Goal: Transaction & Acquisition: Purchase product/service

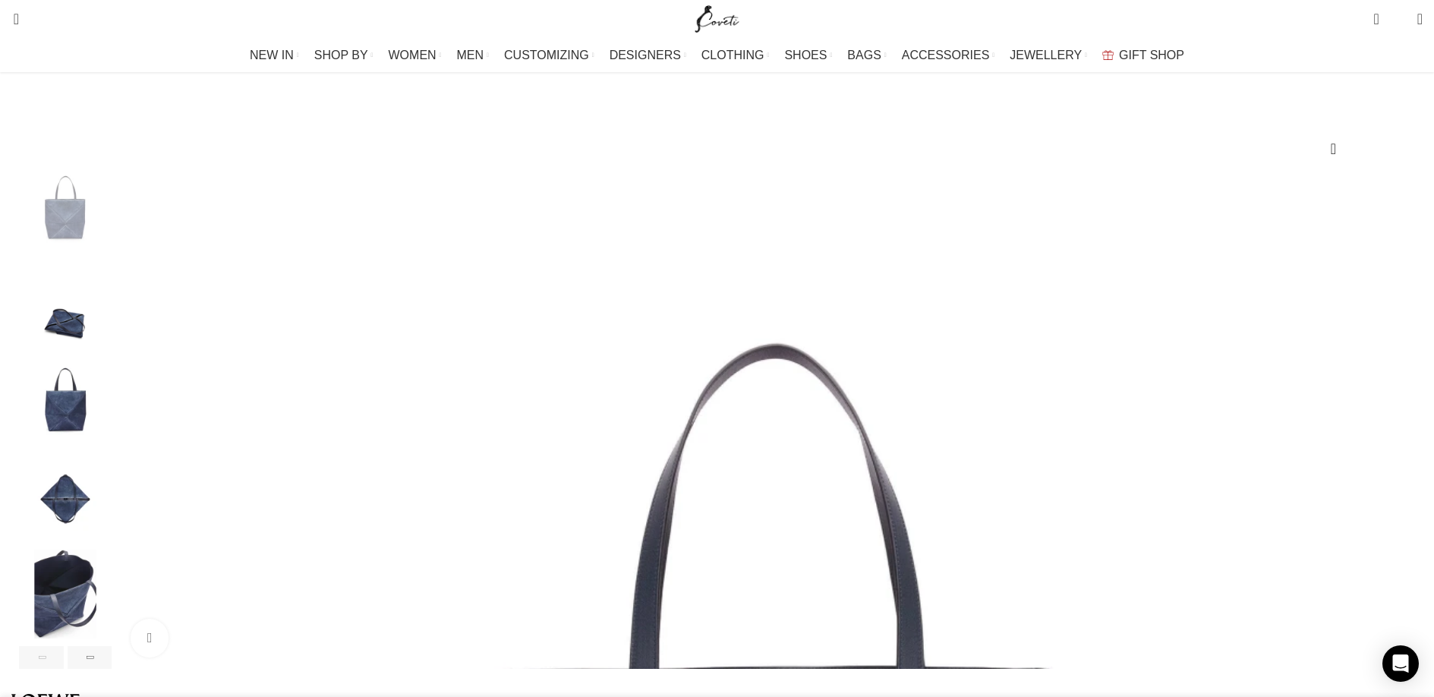
scroll to position [153, 0]
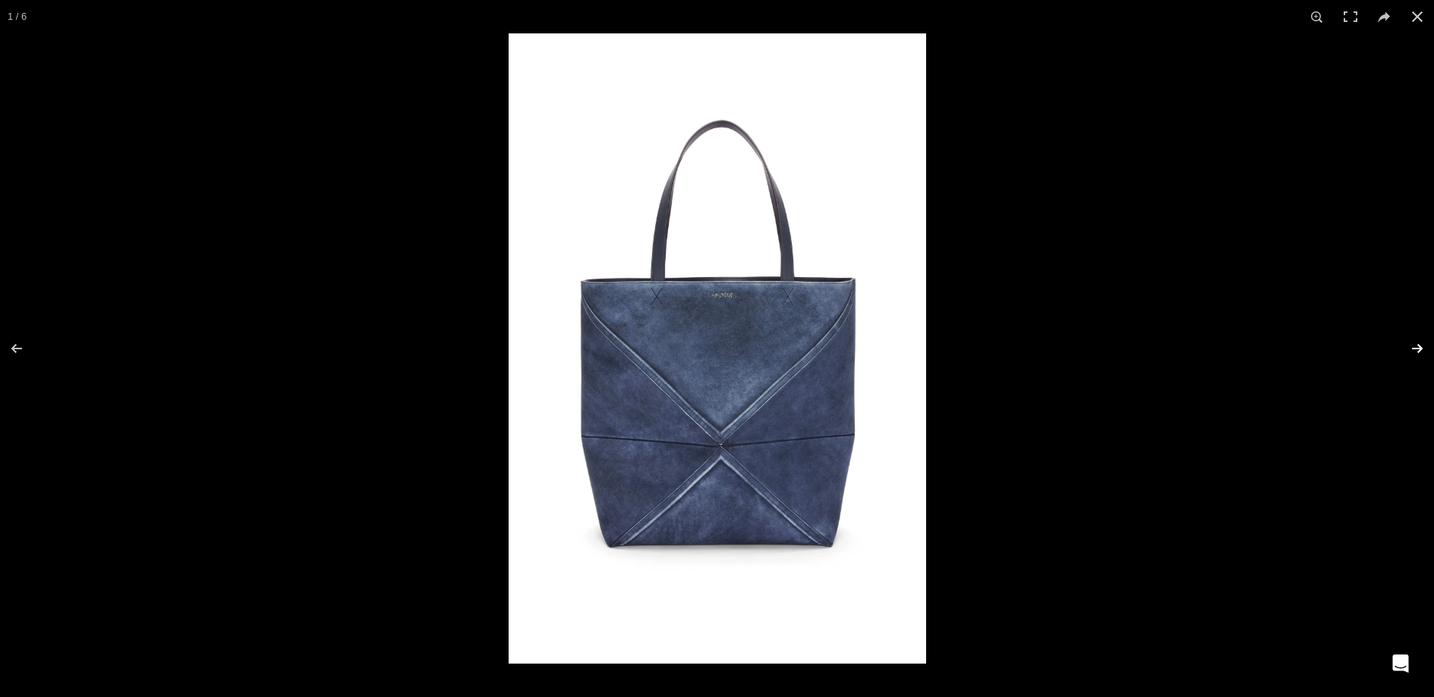
click at [1419, 346] on button at bounding box center [1407, 348] width 53 height 76
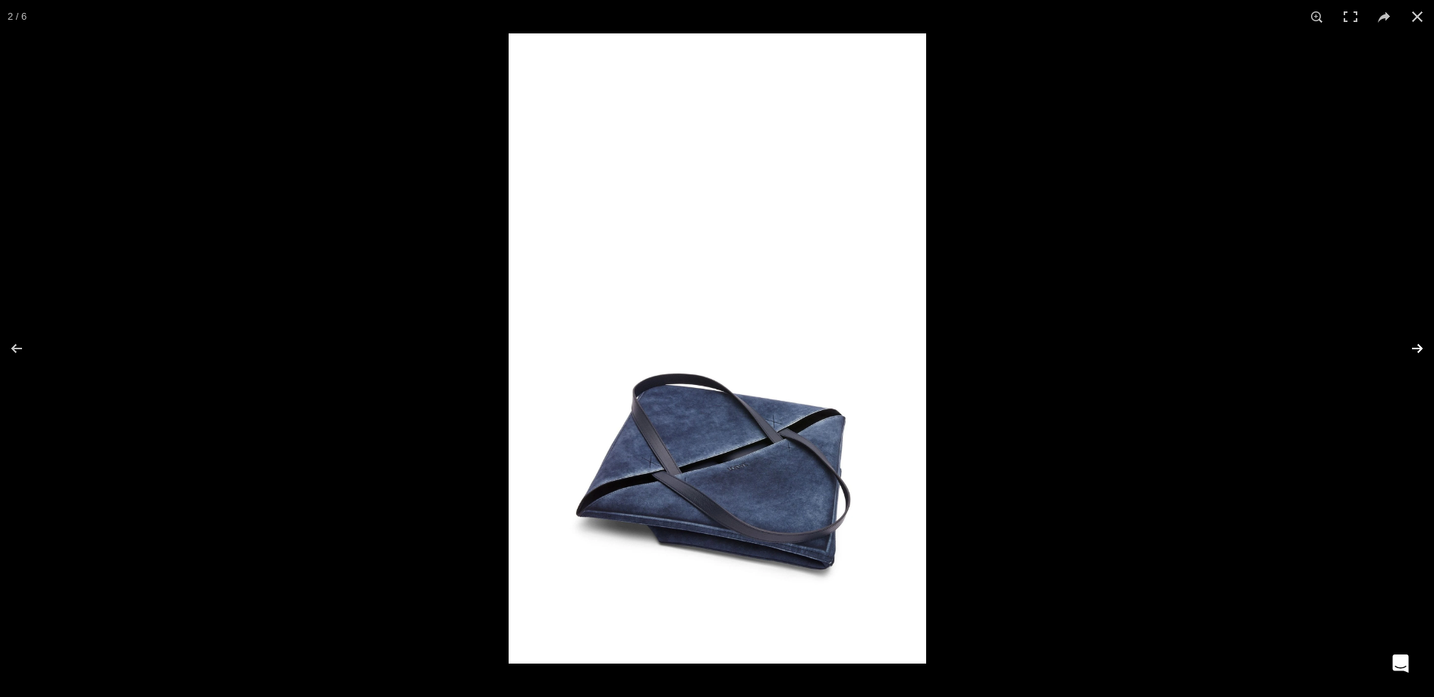
scroll to position [0, 1758]
click at [1419, 346] on button at bounding box center [1407, 348] width 53 height 76
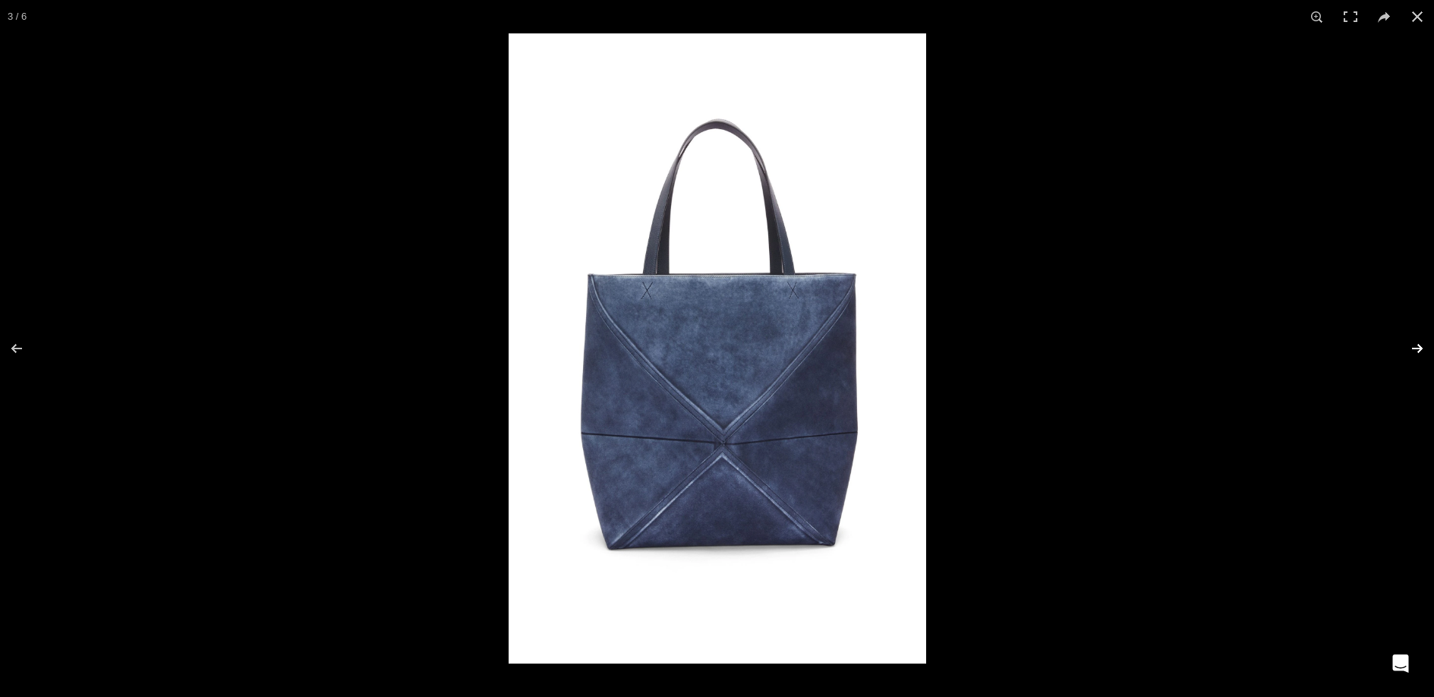
click at [1419, 346] on button at bounding box center [1407, 348] width 53 height 76
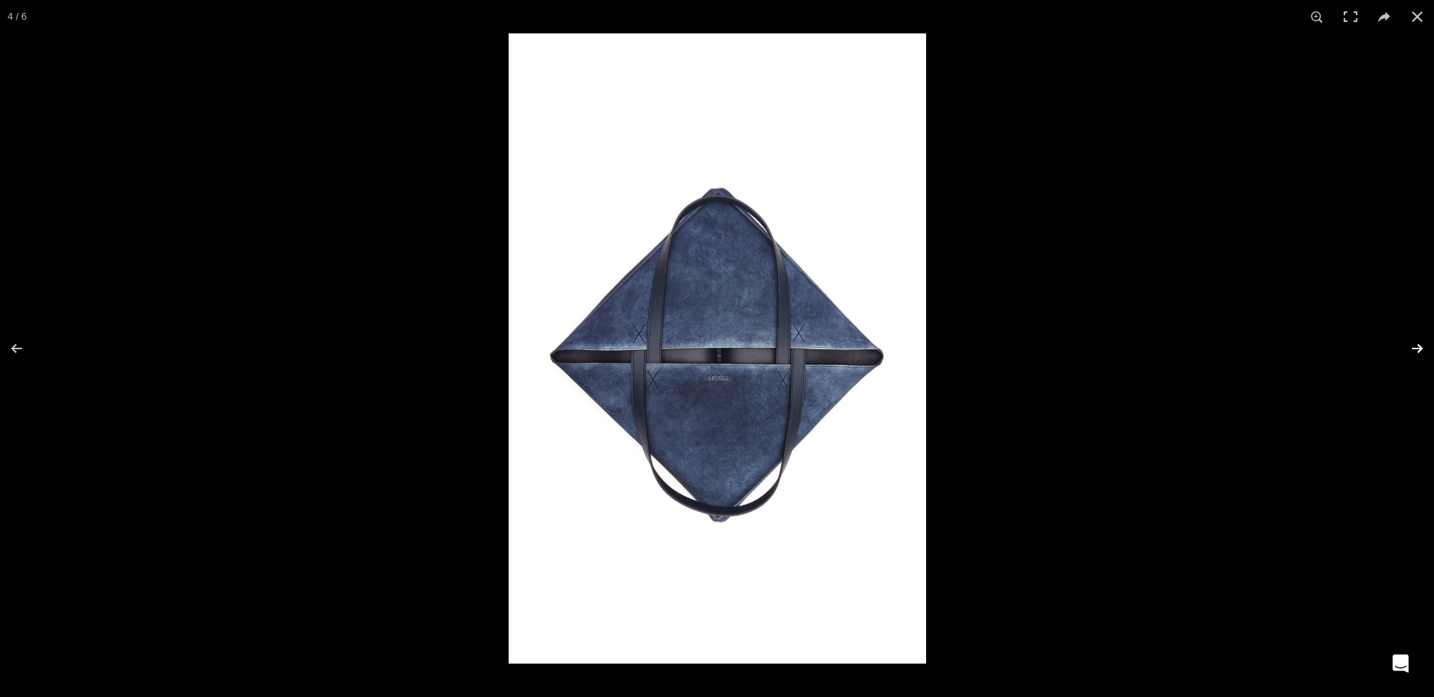
click at [1419, 346] on button at bounding box center [1407, 348] width 53 height 76
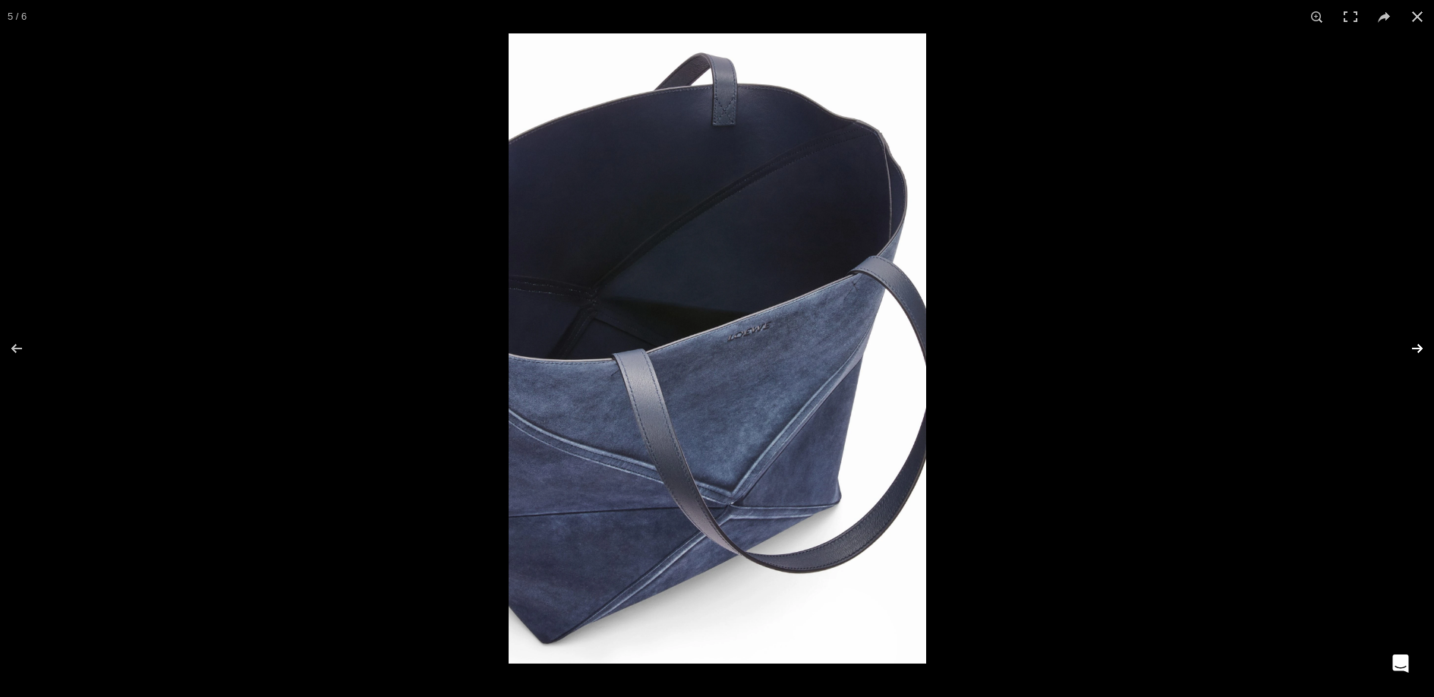
click at [1419, 346] on button at bounding box center [1407, 348] width 53 height 76
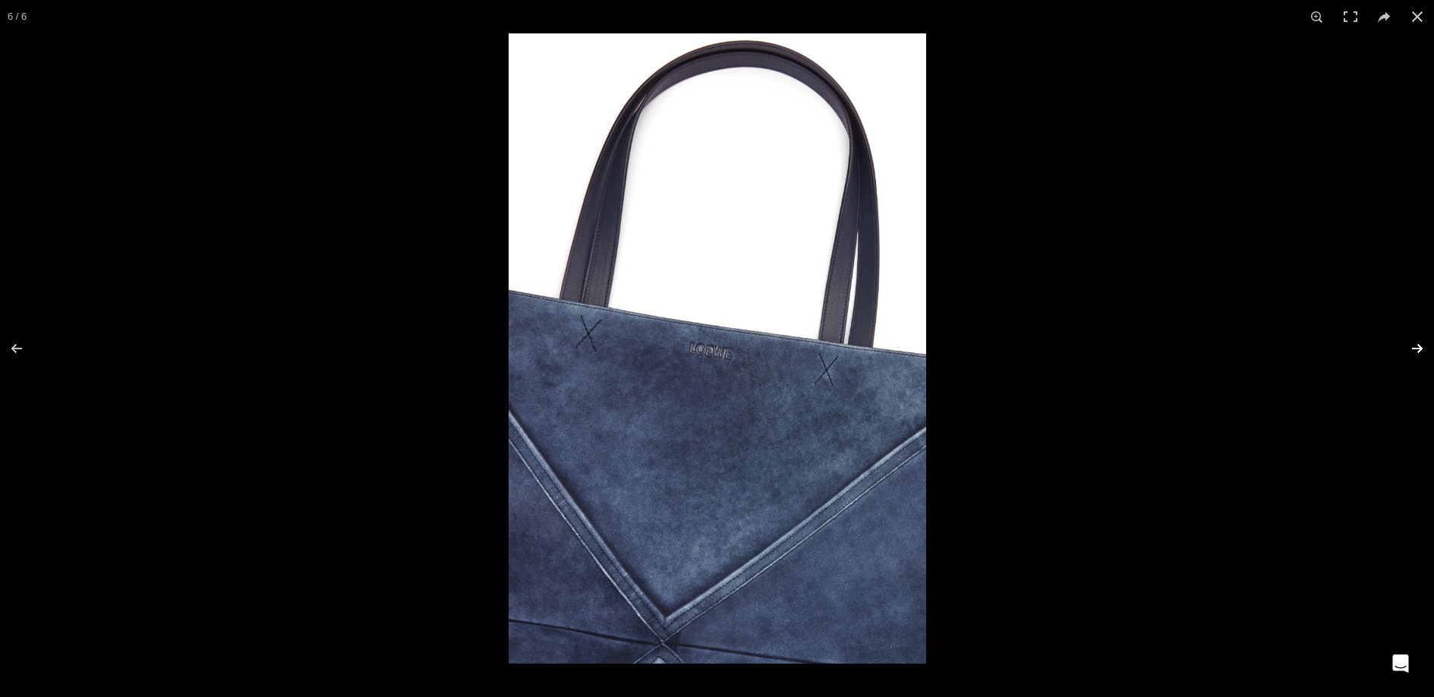
click at [1419, 346] on button at bounding box center [1407, 348] width 53 height 76
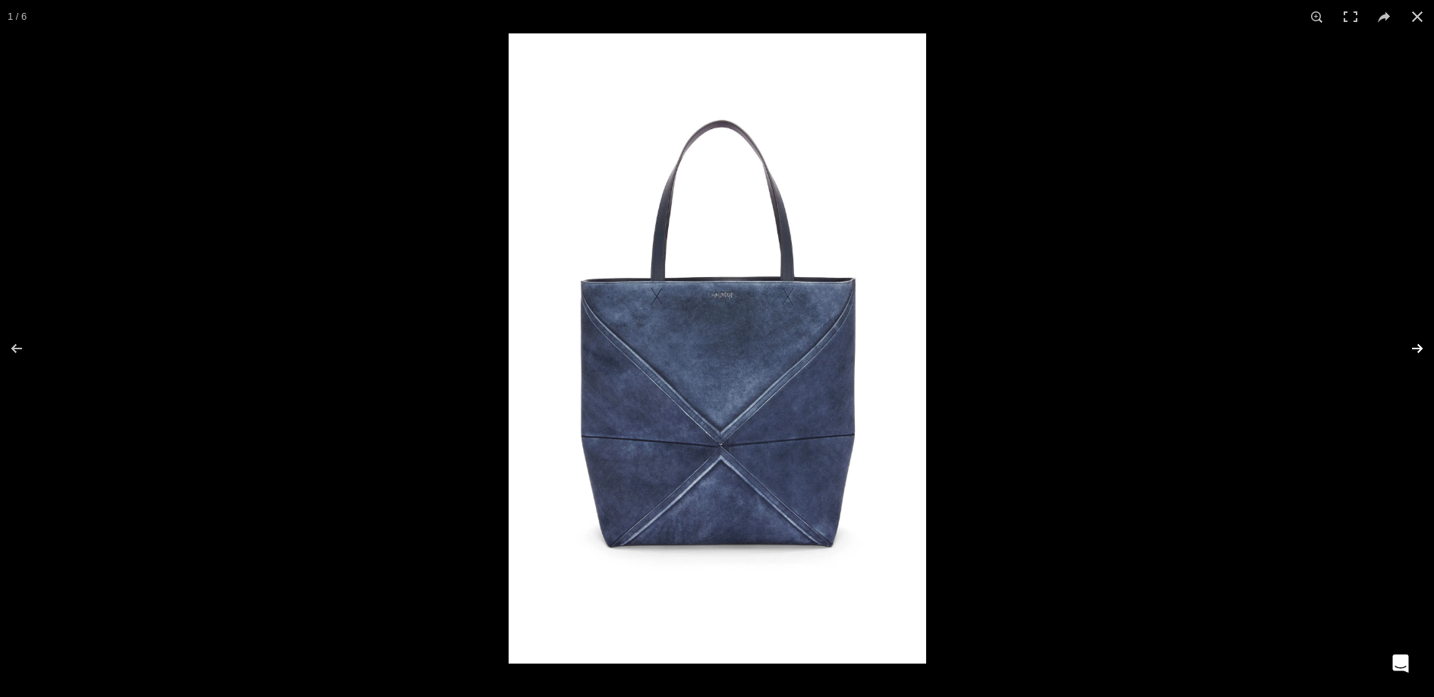
click at [1419, 346] on button at bounding box center [1407, 348] width 53 height 76
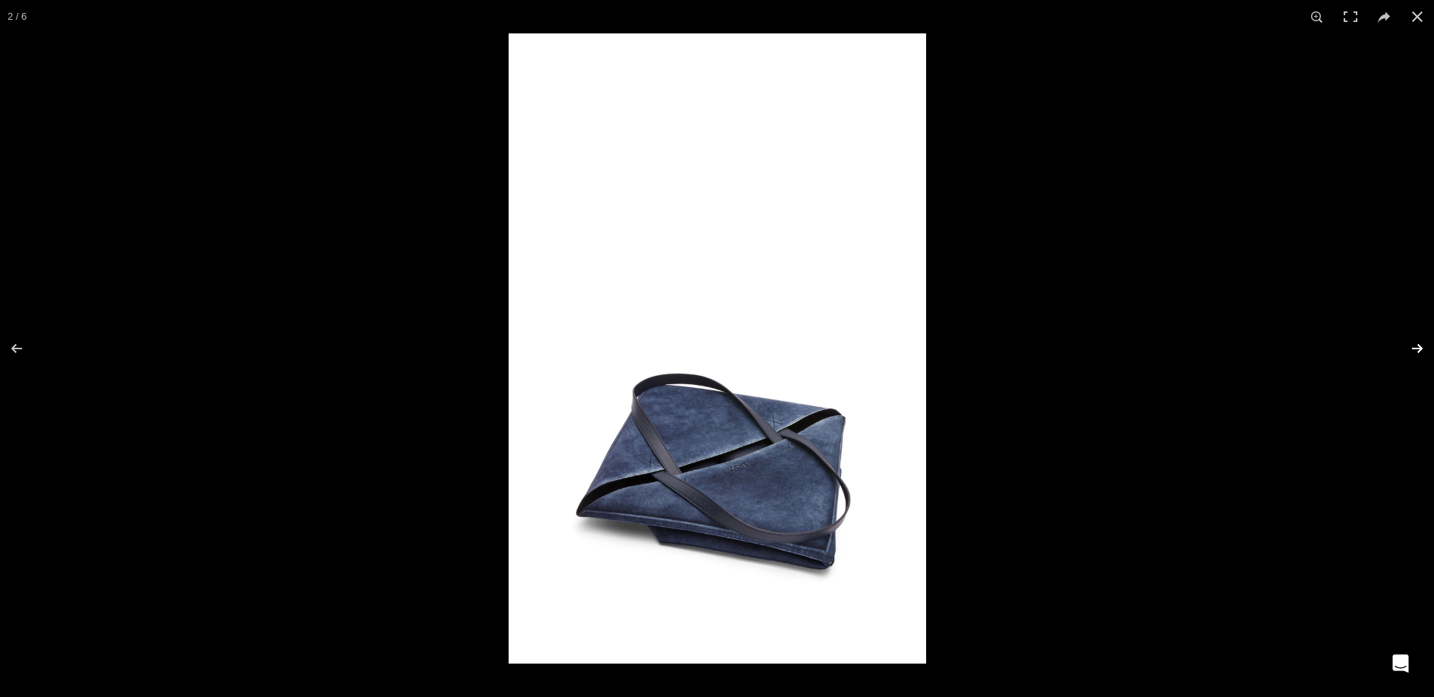
click at [1419, 346] on button at bounding box center [1407, 348] width 53 height 76
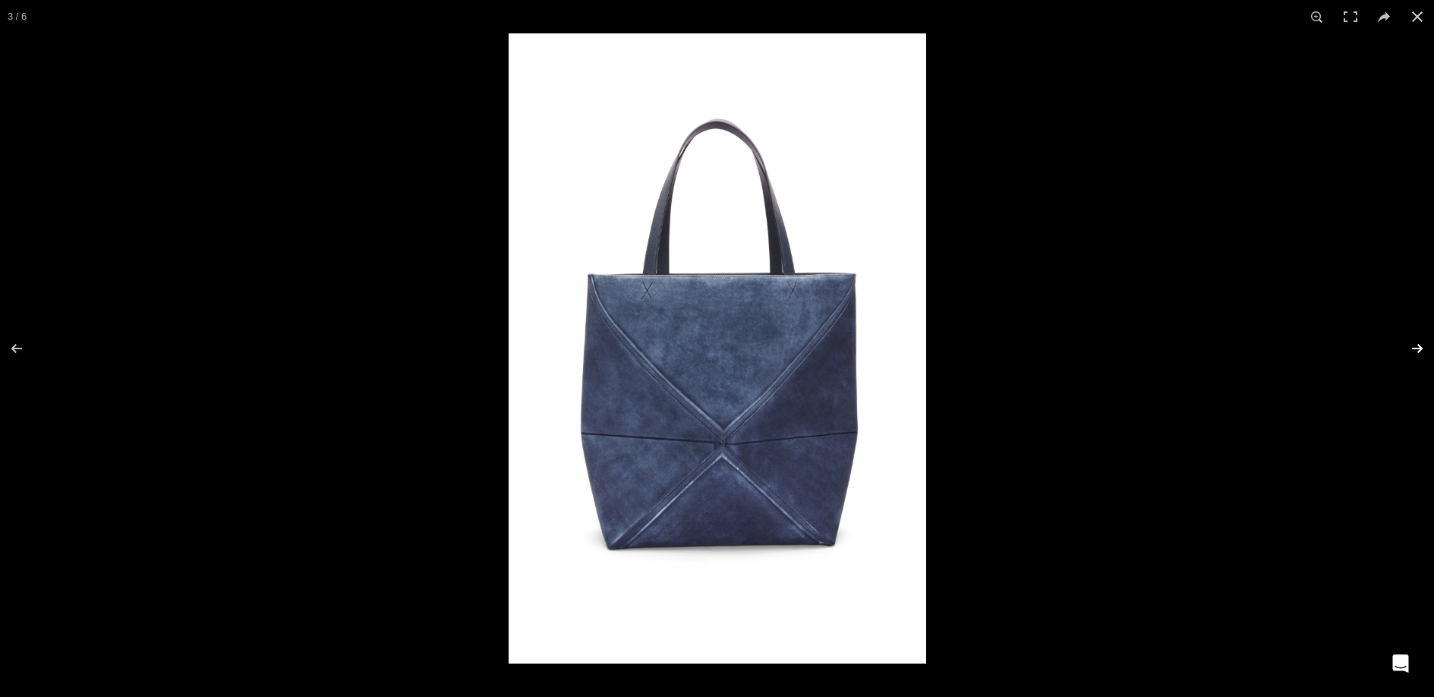
click at [1419, 346] on button at bounding box center [1407, 348] width 53 height 76
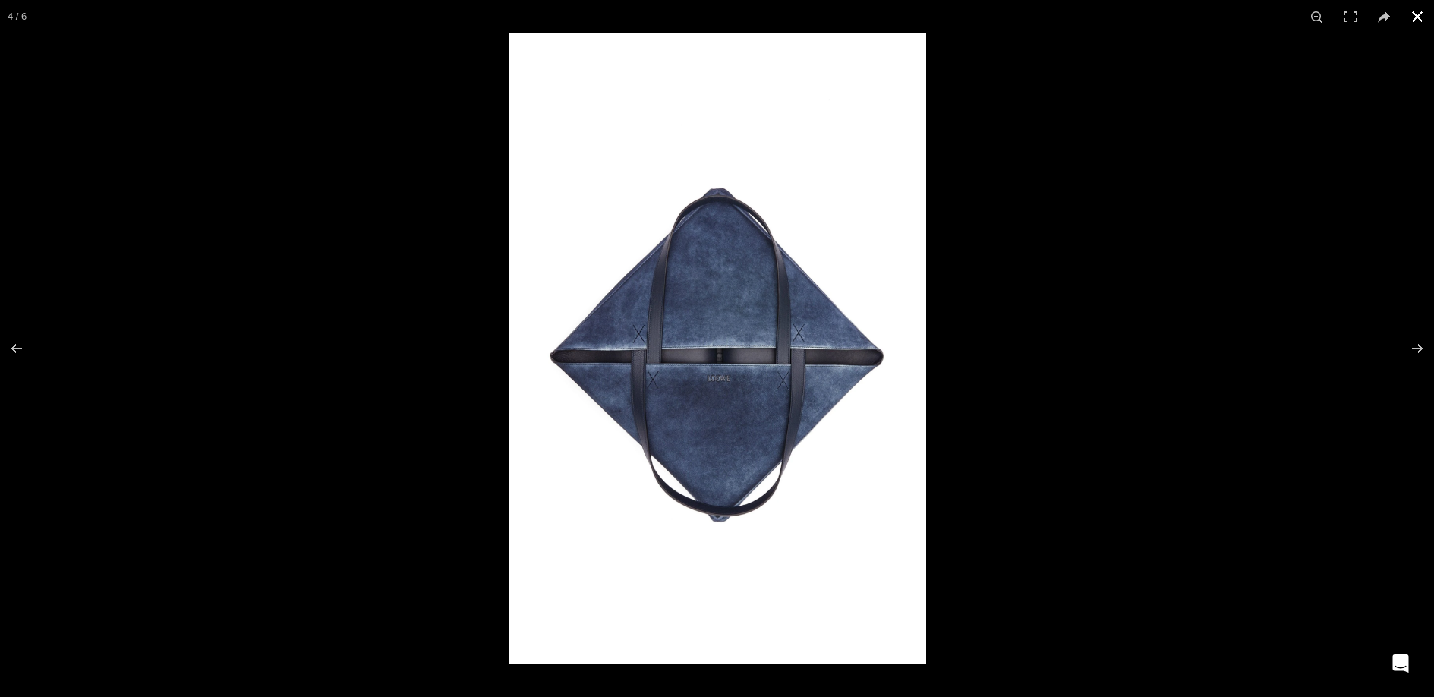
click at [1411, 19] on button at bounding box center [1416, 16] width 33 height 33
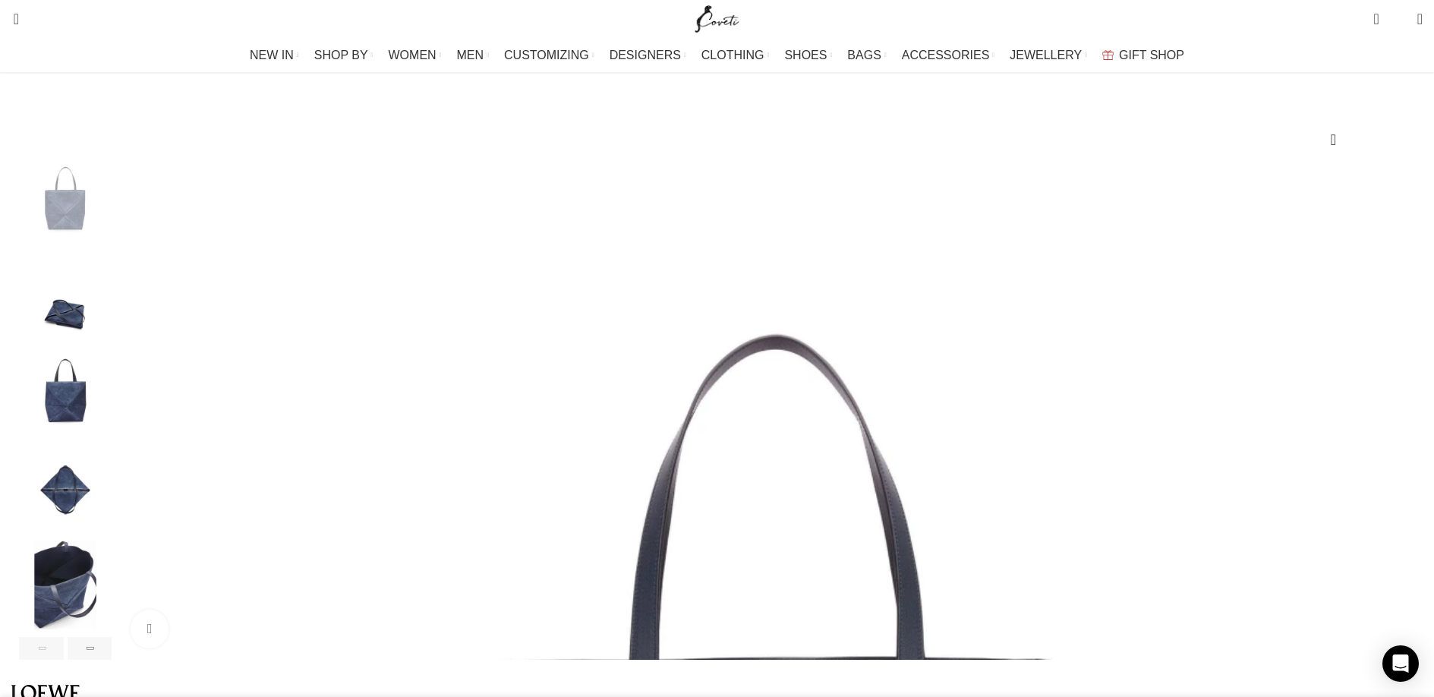
scroll to position [0, 1278]
